Goal: Task Accomplishment & Management: Use online tool/utility

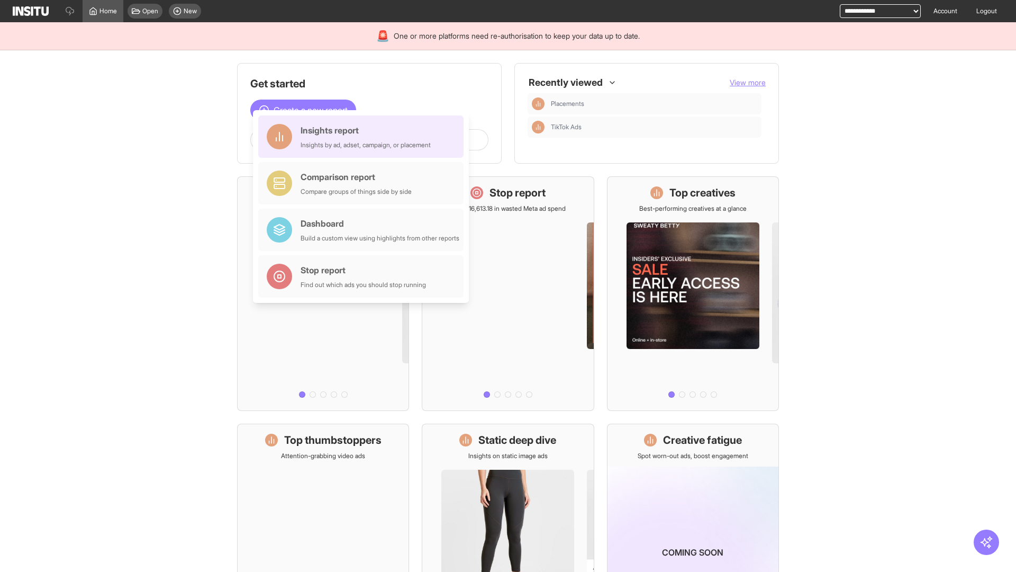
click at [364, 137] on div "Insights report Insights by ad, adset, campaign, or placement" at bounding box center [366, 136] width 130 height 25
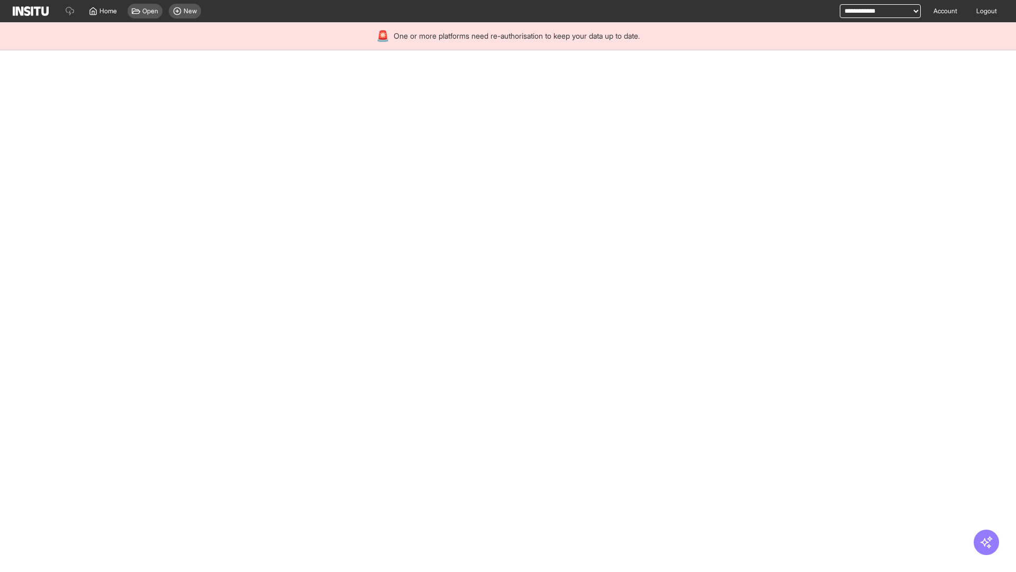
select select "**"
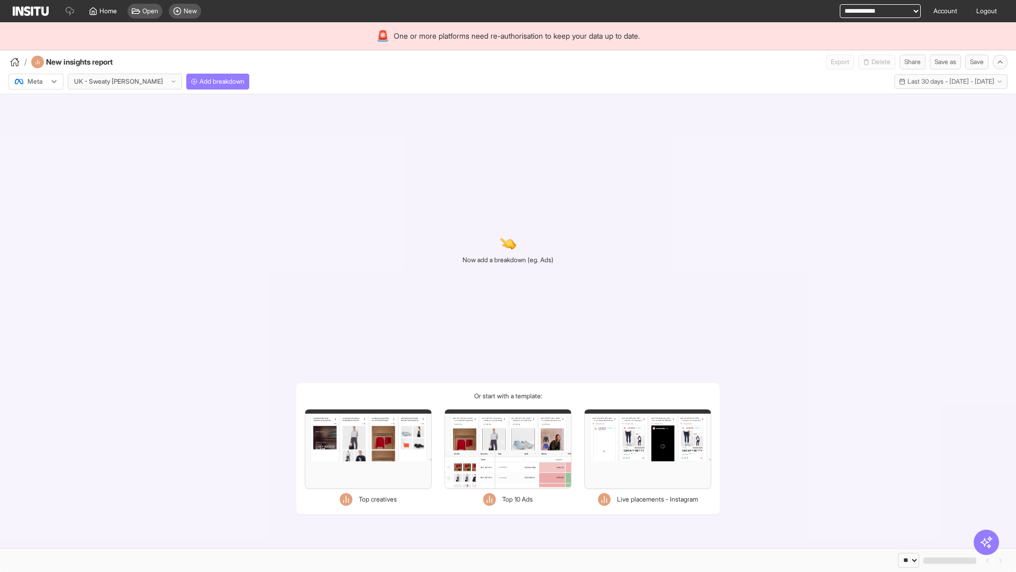
click at [36, 82] on div at bounding box center [29, 81] width 30 height 11
click at [35, 104] on span "Meta" at bounding box center [35, 105] width 14 height 10
click at [200, 82] on span "Add breakdown" at bounding box center [222, 81] width 45 height 8
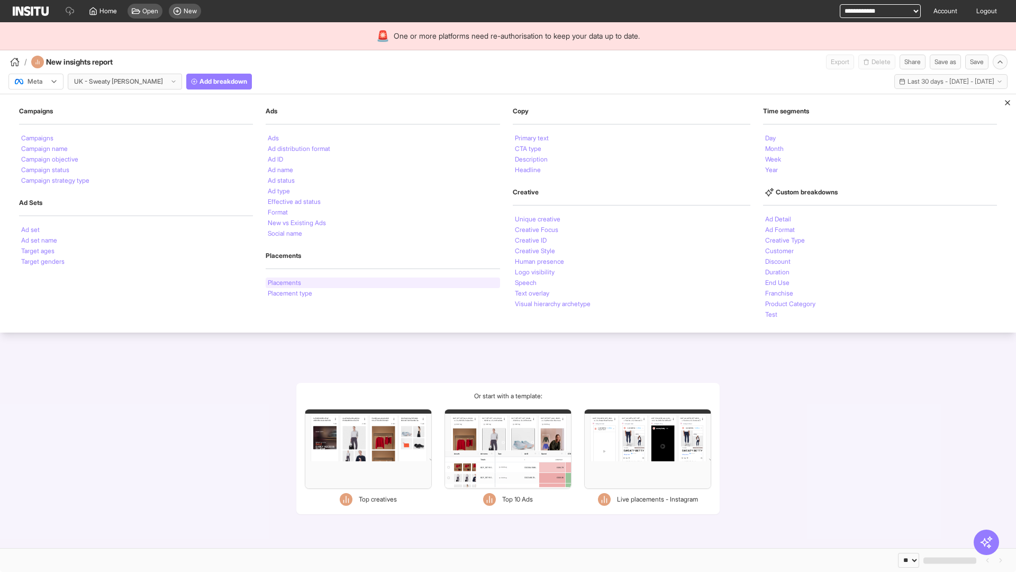
click at [284, 283] on li "Placements" at bounding box center [284, 283] width 33 height 6
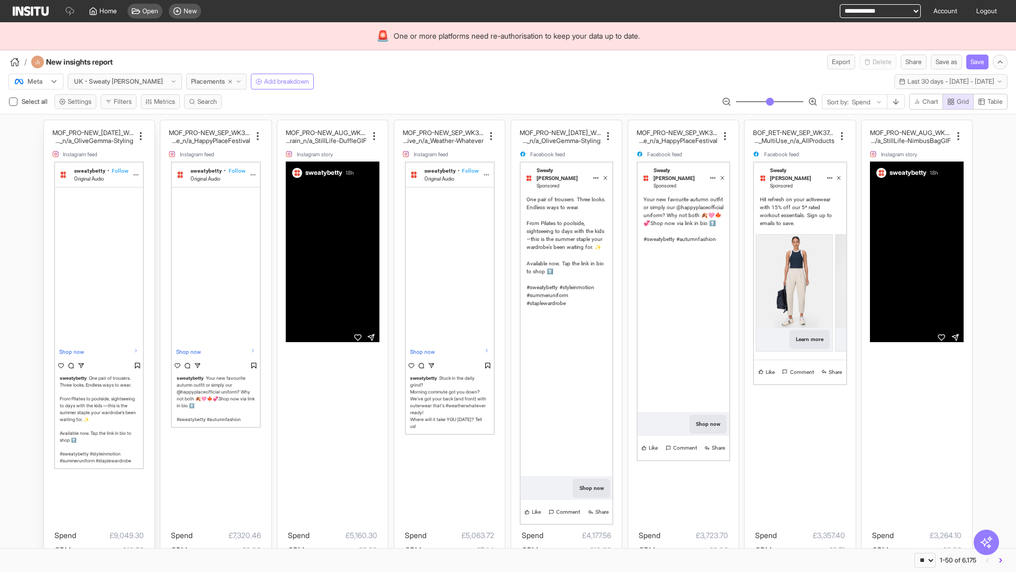
click at [49, 125] on div "MOF_PRO-NEW_[DATE]_WK31_Video_20sUnder_FullPrice_Mult iCat_Explorer_GangGang_Li…" at bounding box center [99, 376] width 111 height 513
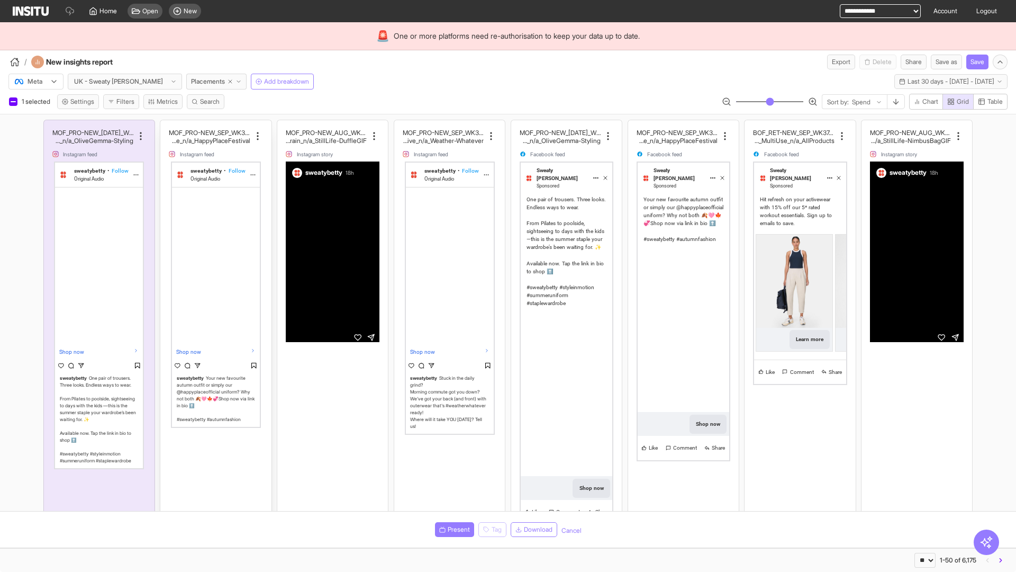
click at [166, 125] on div "MOF_PRO-NEW_SEP_WK36_Video_30sUnder_FullPrice_Multi Cat_MultiFran_Secondary_Liv…" at bounding box center [215, 376] width 111 height 513
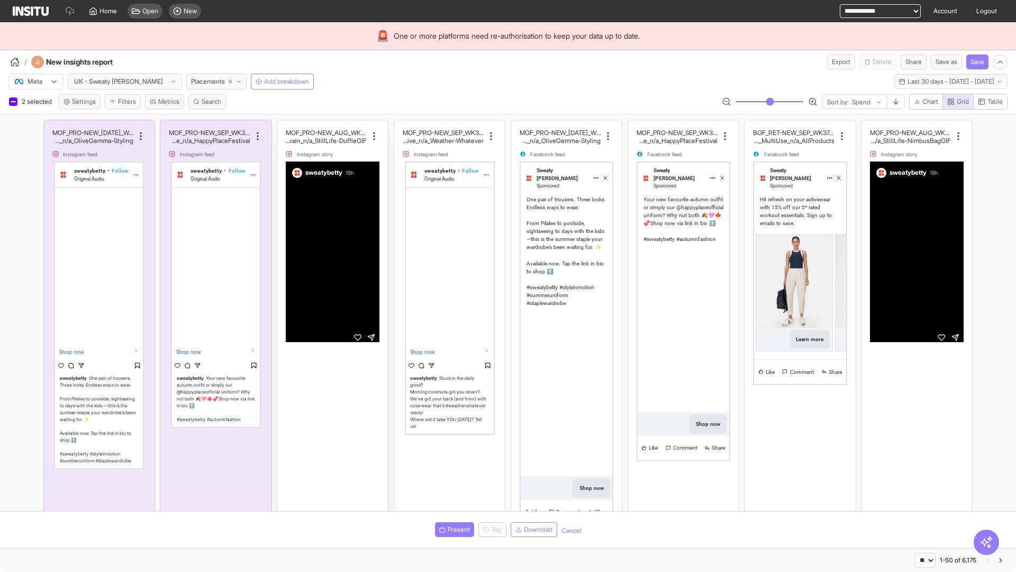
click at [283, 125] on div "MOF_PRO-NEW_AUG_WK33_Video_10sUnder_FullPrice_MultiC at_MultiFran_Secondary_Tra…" at bounding box center [332, 376] width 111 height 513
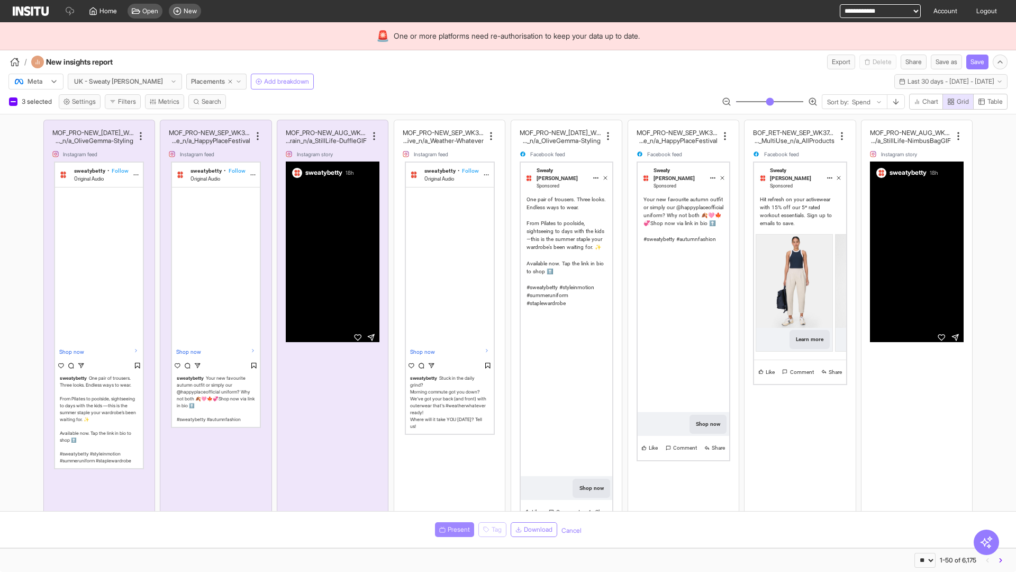
click at [453, 529] on span "Present" at bounding box center [459, 529] width 22 height 8
